Goal: Task Accomplishment & Management: Manage account settings

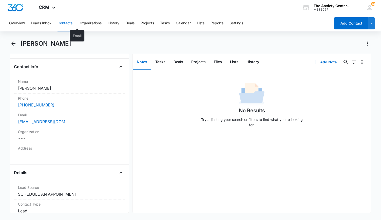
scroll to position [101, 0]
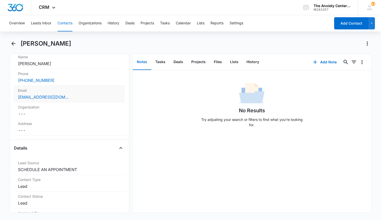
click at [77, 97] on div "[EMAIL_ADDRESS][DOMAIN_NAME]" at bounding box center [69, 97] width 103 height 6
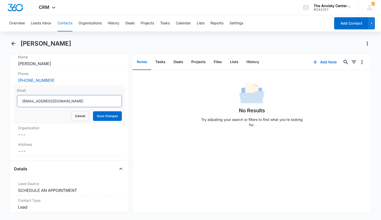
click at [73, 101] on input "[EMAIL_ADDRESS][DOMAIN_NAME]" at bounding box center [69, 101] width 105 height 12
type input "R"
type input "[EMAIL_ADDRESS][DOMAIN_NAME]"
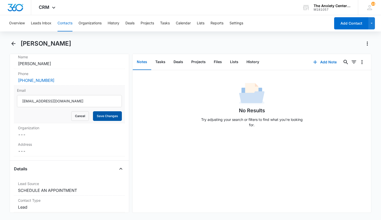
click at [111, 116] on button "Save Changes" at bounding box center [107, 116] width 29 height 10
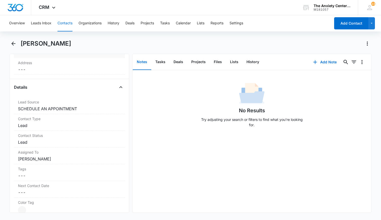
scroll to position [177, 0]
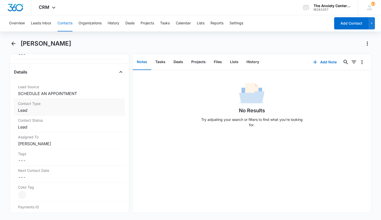
click at [99, 105] on label "Contact Type" at bounding box center [69, 103] width 103 height 5
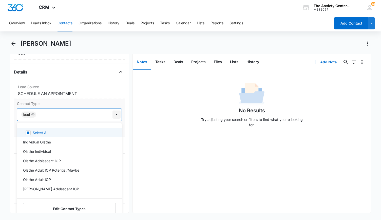
click at [113, 114] on div at bounding box center [116, 114] width 8 height 8
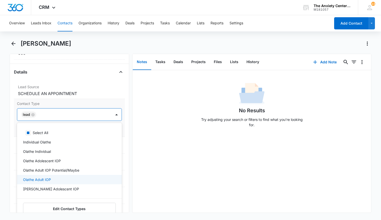
click at [76, 177] on div "Olathe Adult IOP" at bounding box center [69, 179] width 92 height 5
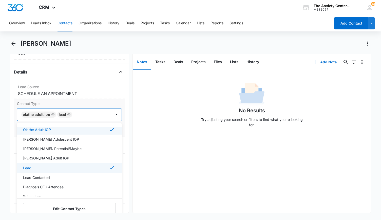
scroll to position [51, 0]
click at [75, 176] on div "Lead Contacted" at bounding box center [69, 177] width 92 height 5
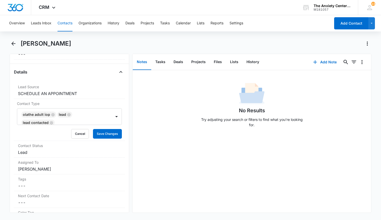
click at [161, 151] on div "No Results Try adjusting your search or filters to find what you’re looking for." at bounding box center [252, 141] width 239 height 142
click at [111, 132] on button "Save Changes" at bounding box center [107, 134] width 29 height 10
click at [319, 63] on button "Add Note" at bounding box center [325, 62] width 34 height 12
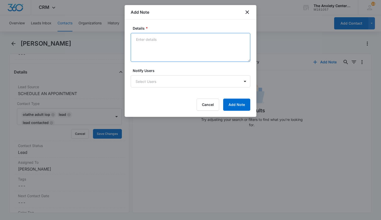
click at [162, 43] on textarea "Details *" at bounding box center [191, 47] width 120 height 29
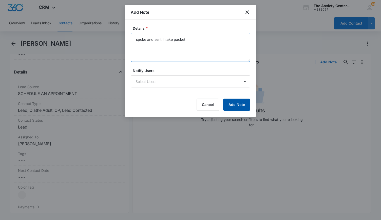
type textarea "spoke and sent intake packet"
click at [237, 102] on button "Add Note" at bounding box center [236, 105] width 27 height 12
